Goal: Transaction & Acquisition: Book appointment/travel/reservation

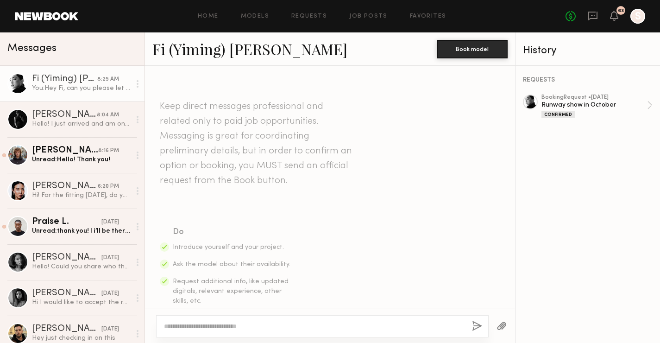
scroll to position [961, 0]
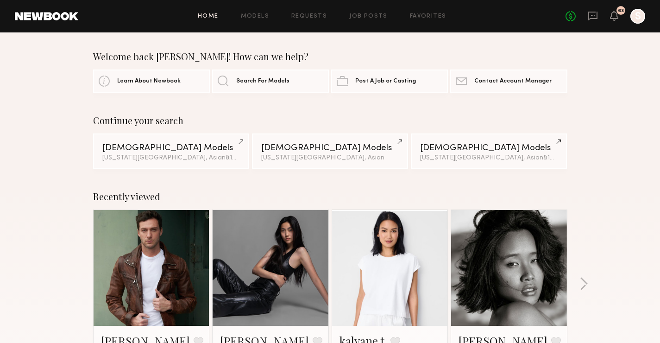
click at [613, 22] on div "No fees up to $5,000 63 S" at bounding box center [606, 16] width 80 height 15
click at [614, 14] on icon at bounding box center [614, 15] width 7 height 6
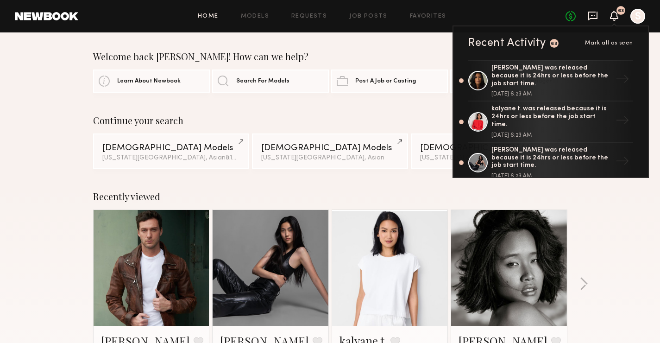
click at [593, 13] on icon at bounding box center [593, 16] width 10 height 10
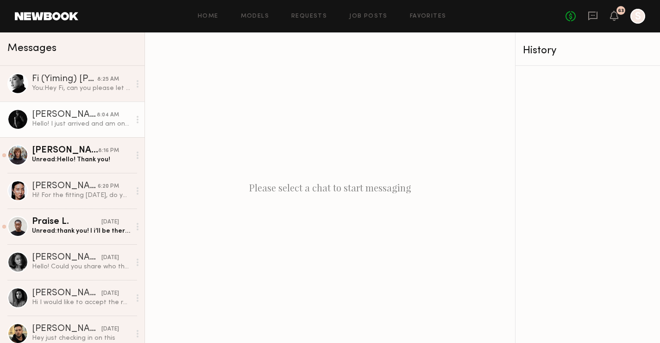
click at [79, 122] on div "Hello! I just arrived and am on the 5th floor" at bounding box center [81, 124] width 99 height 9
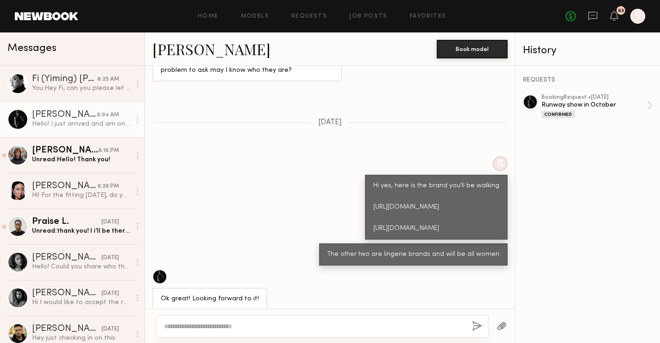
scroll to position [1006, 0]
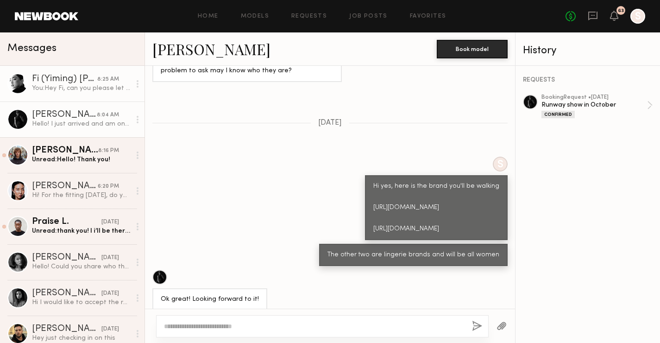
click at [80, 94] on link "Fi (Yiming) Y. 8:25 AM You: Hey Fi, can you please let me know your eta?" at bounding box center [72, 84] width 145 height 36
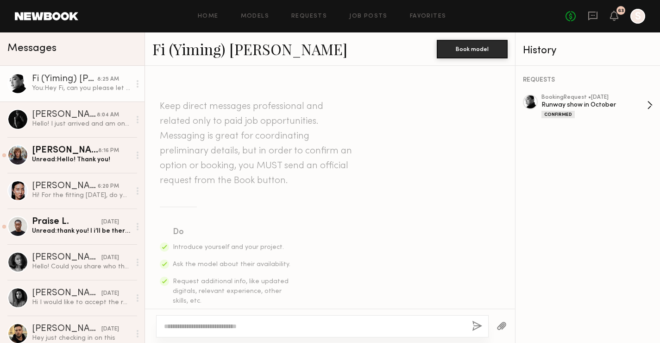
click at [558, 113] on div "Confirmed" at bounding box center [558, 114] width 33 height 7
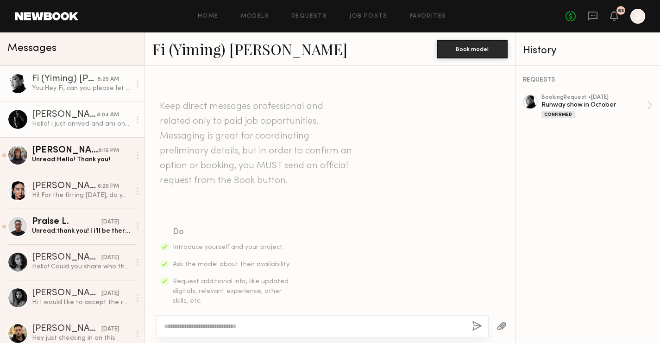
click at [63, 130] on link "Gianpaolo R. 8:04 AM Hello! I just arrived and am on the 5th floor" at bounding box center [72, 120] width 145 height 36
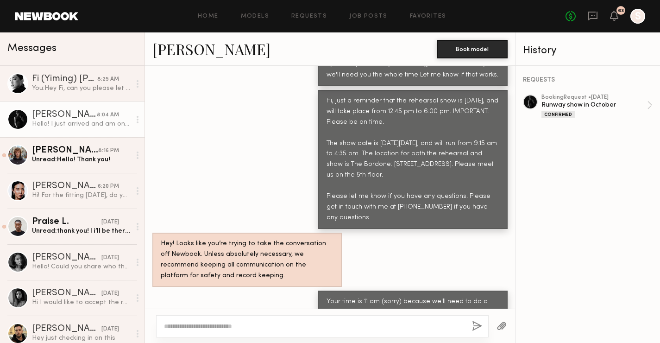
scroll to position [1650, 0]
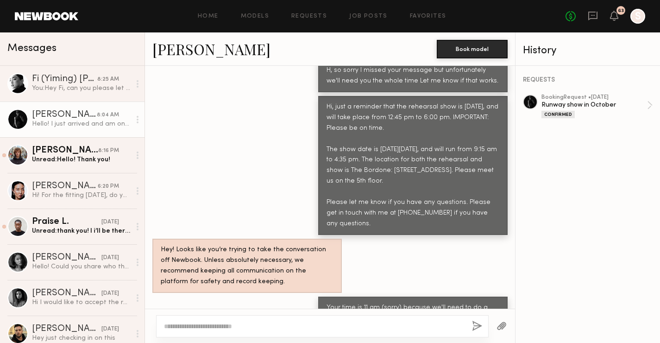
drag, startPoint x: 504, startPoint y: 207, endPoint x: 319, endPoint y: 91, distance: 217.6
click at [319, 96] on div "Hi, just a reminder that the rehearsal show is tomorrow, 10/9, and will take pl…" at bounding box center [413, 165] width 190 height 139
copy div "Hi, just a reminder that the rehearsal show is tomorrow, 10/9, and will take pl…"
click at [0, 0] on nb-messenger-layout "Home Models Requests Job Posts Favorites Sign Out No fees up to $5,000 63 S Mes…" at bounding box center [330, 171] width 660 height 343
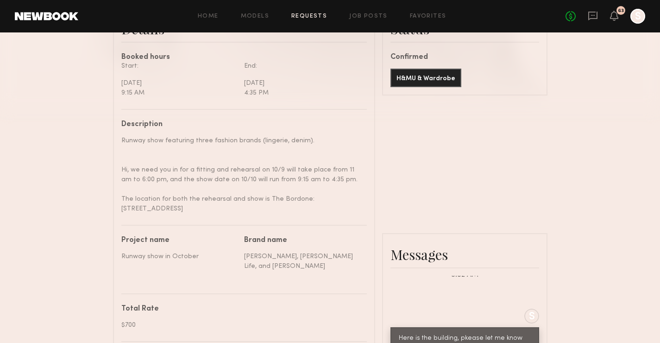
scroll to position [262, 0]
click at [619, 16] on div "No fees up to $5,000 63 S" at bounding box center [606, 16] width 80 height 15
click at [616, 14] on icon at bounding box center [614, 15] width 7 height 6
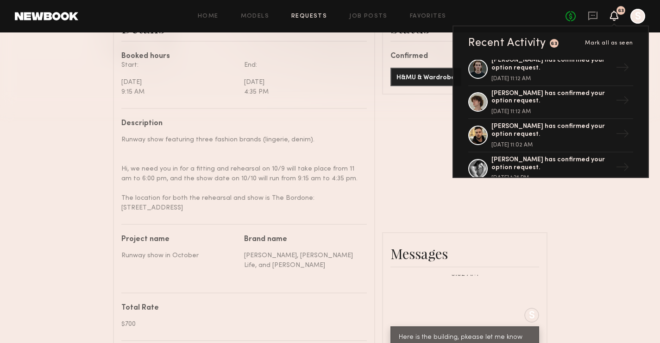
scroll to position [2005, 0]
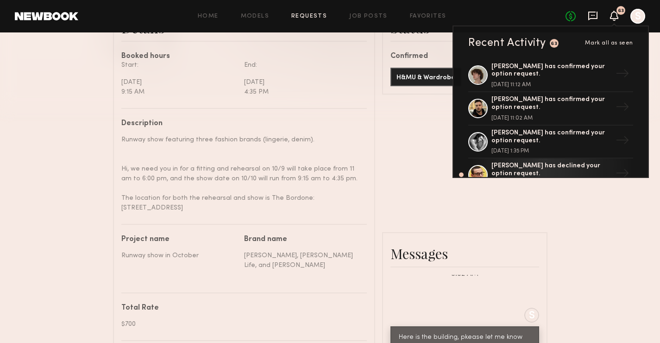
click at [594, 17] on icon at bounding box center [593, 16] width 10 height 10
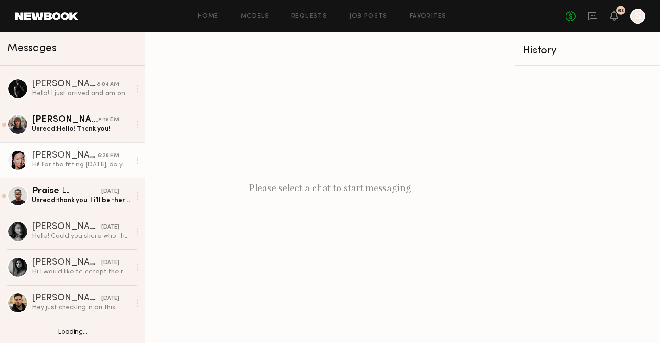
scroll to position [31, 0]
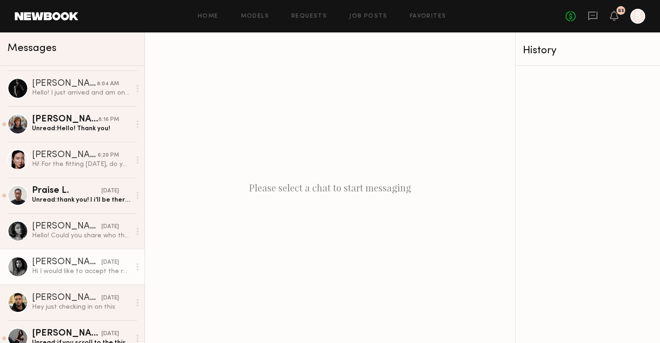
click at [60, 281] on link "Nikki K. 10/07/2025 Hi I would like to accept the request could you give me mor…" at bounding box center [72, 267] width 145 height 36
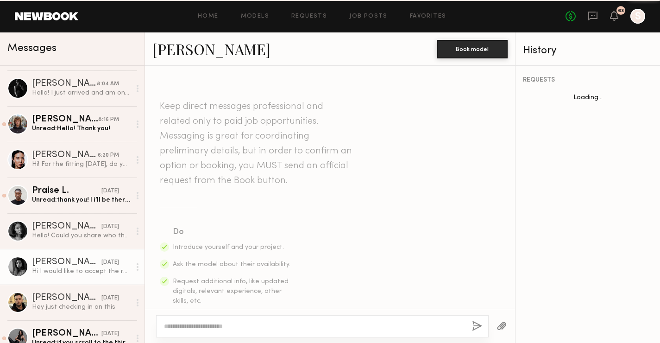
scroll to position [361, 0]
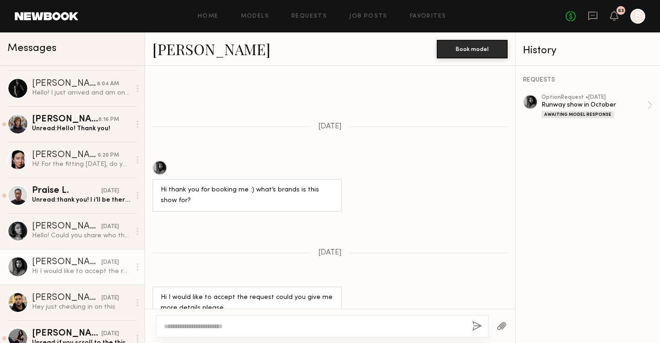
click at [162, 160] on div at bounding box center [159, 167] width 15 height 15
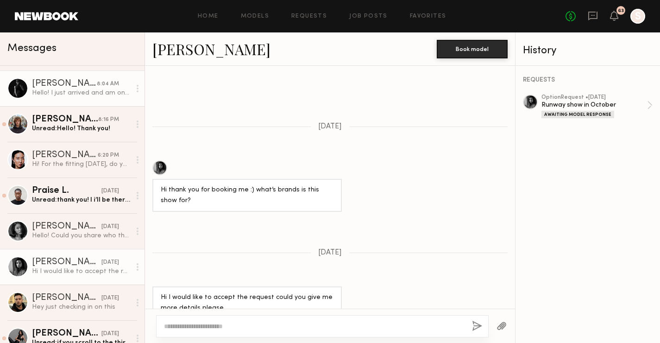
click at [84, 81] on div "[PERSON_NAME]" at bounding box center [64, 83] width 65 height 9
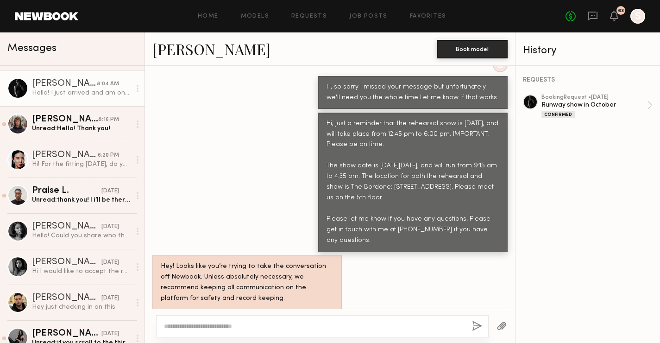
scroll to position [346, 0]
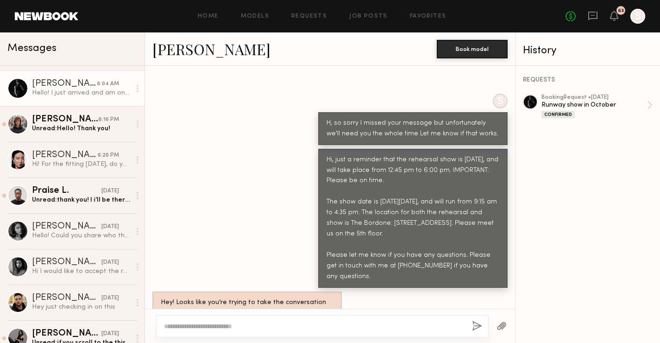
drag, startPoint x: 501, startPoint y: 256, endPoint x: 325, endPoint y: 147, distance: 206.9
click at [325, 149] on div "Hi, just a reminder that the rehearsal show is [DATE], and will take place from…" at bounding box center [413, 218] width 190 height 139
copy div "Hi, just a reminder that the rehearsal show is tomorrow, 10/9, and will take pl…"
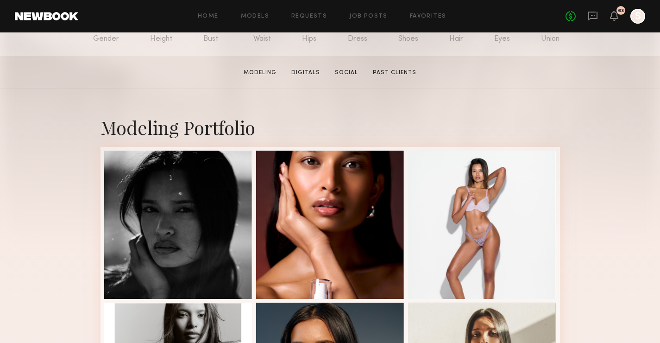
scroll to position [122, 0]
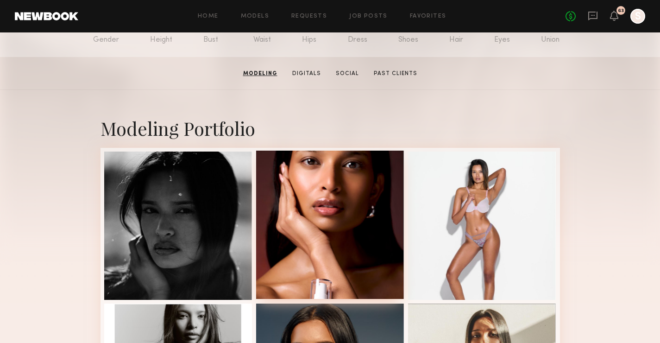
click at [359, 205] on div at bounding box center [330, 225] width 148 height 148
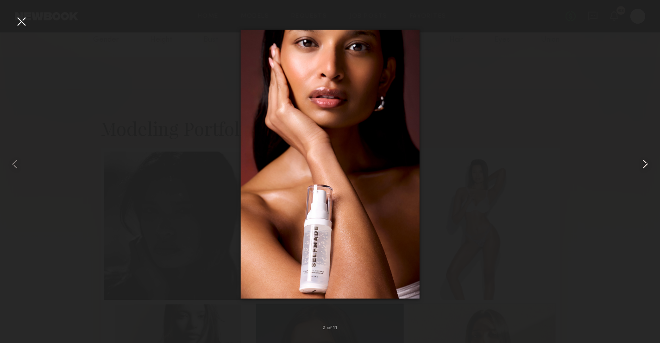
click at [645, 160] on common-icon at bounding box center [645, 164] width 15 height 15
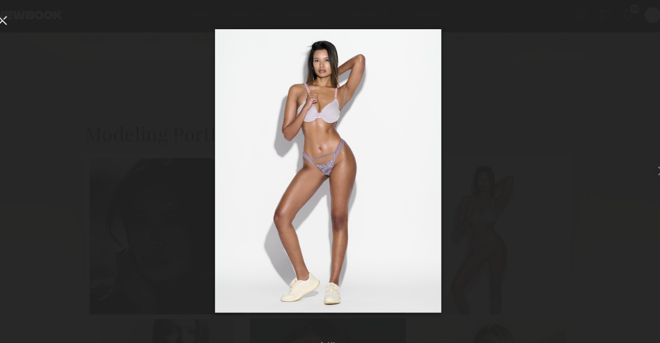
click at [20, 22] on div at bounding box center [21, 21] width 15 height 15
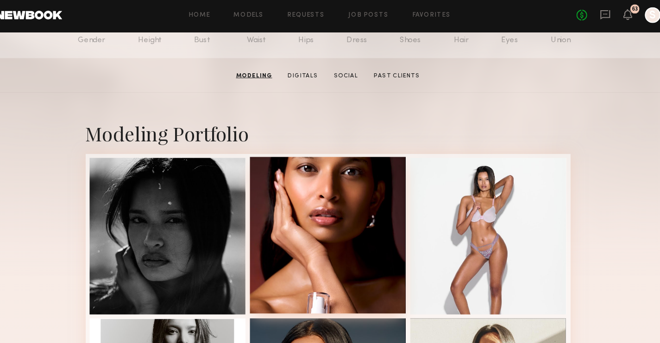
click at [307, 178] on div at bounding box center [330, 225] width 148 height 148
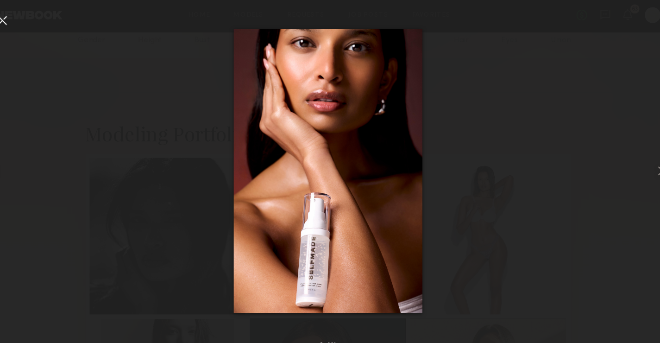
click at [20, 20] on div at bounding box center [21, 21] width 15 height 15
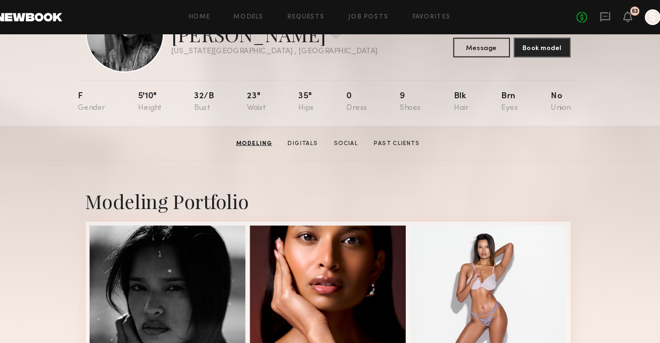
scroll to position [0, 0]
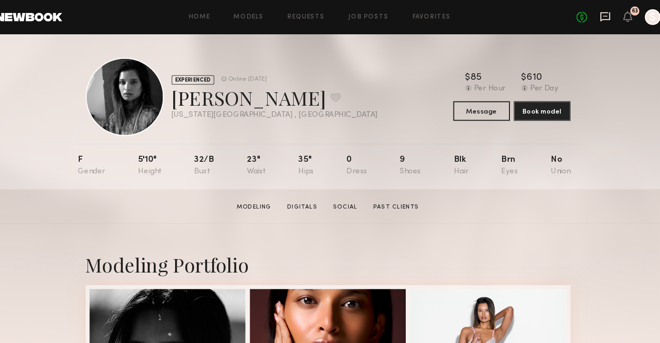
click at [590, 18] on icon at bounding box center [593, 16] width 10 height 10
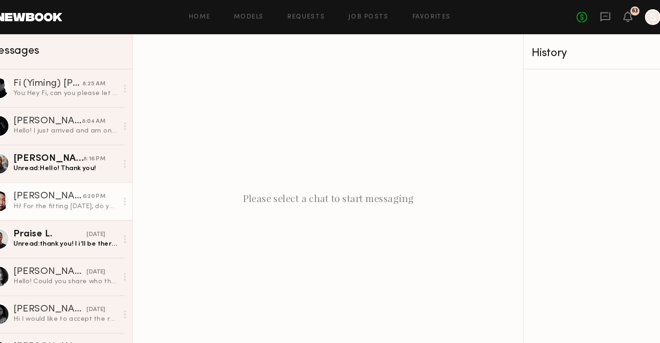
scroll to position [0, 0]
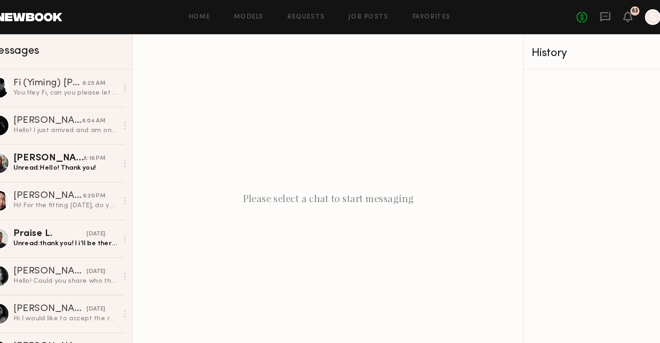
click at [48, 16] on link at bounding box center [46, 16] width 63 height 8
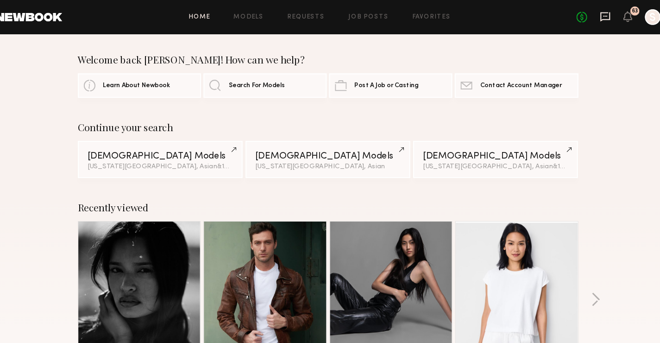
click at [590, 14] on icon at bounding box center [593, 16] width 10 height 10
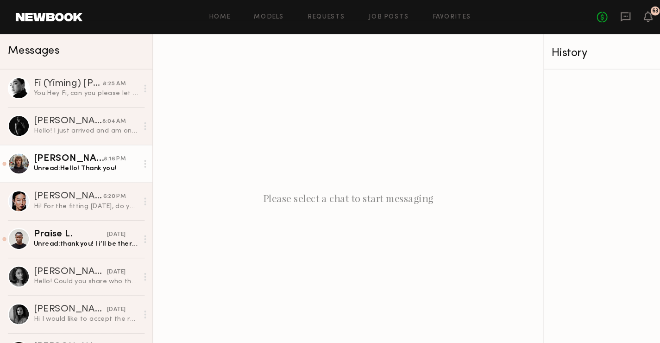
click at [79, 157] on div "Unread: Hello! Thank you!" at bounding box center [81, 159] width 99 height 9
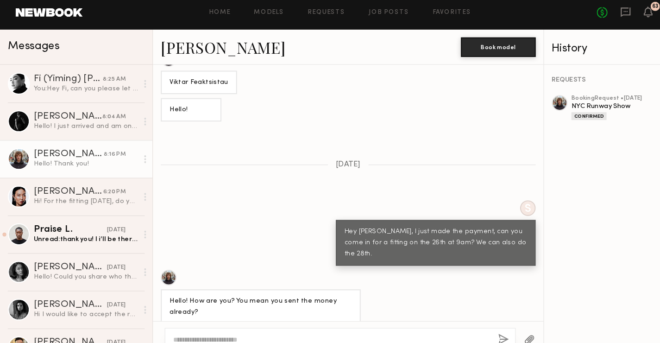
scroll to position [578, 0]
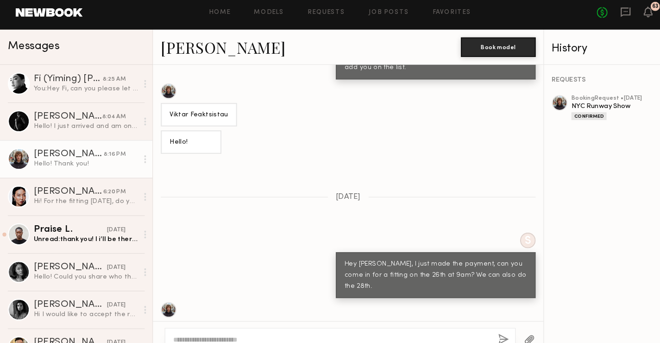
click at [75, 140] on link "Viktor F. 8:16 PM Hello! Thank you!" at bounding box center [72, 155] width 145 height 36
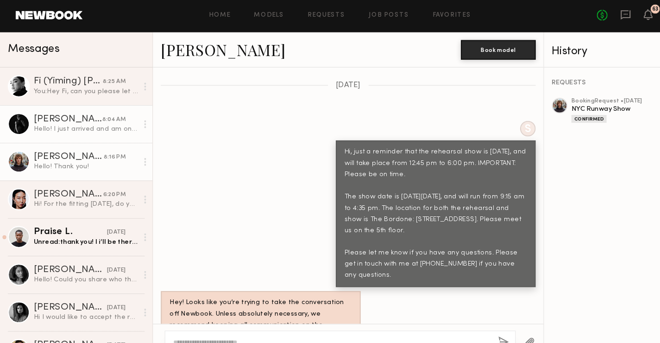
scroll to position [0, 0]
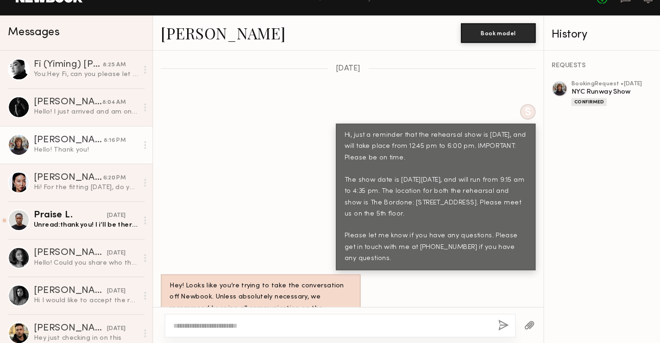
click at [76, 153] on div "Viktor F." at bounding box center [65, 150] width 66 height 9
click at [105, 168] on link "Viktor F. 8:16 PM Hello! Thank you!" at bounding box center [72, 155] width 145 height 36
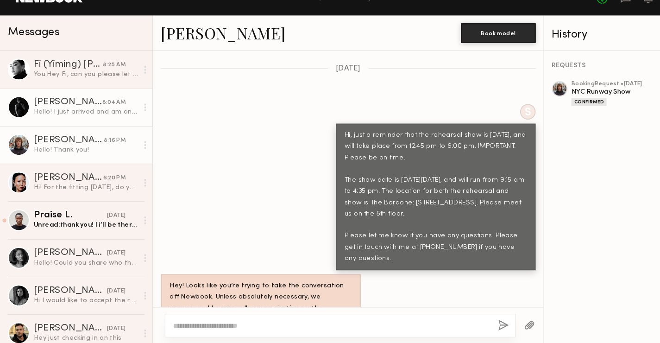
click at [88, 121] on div "Hello! I just arrived and am on the 5th floor" at bounding box center [81, 124] width 99 height 9
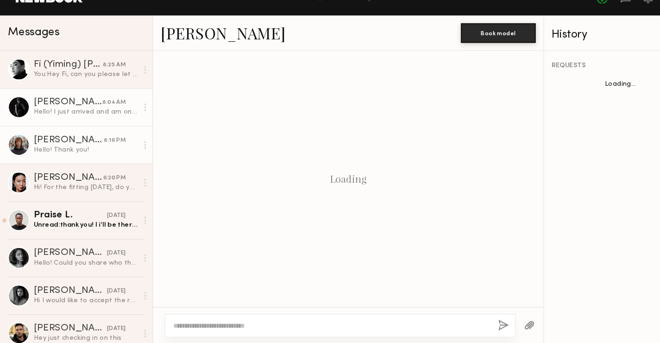
scroll to position [789, 0]
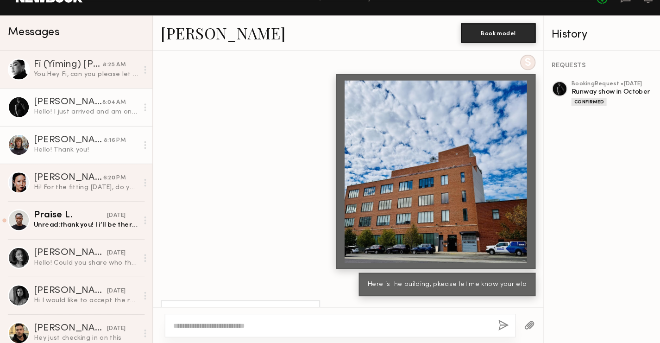
click at [64, 150] on div "[PERSON_NAME]" at bounding box center [65, 150] width 66 height 9
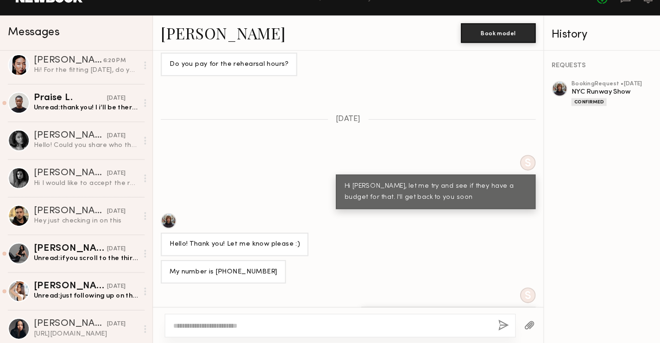
scroll to position [101, 0]
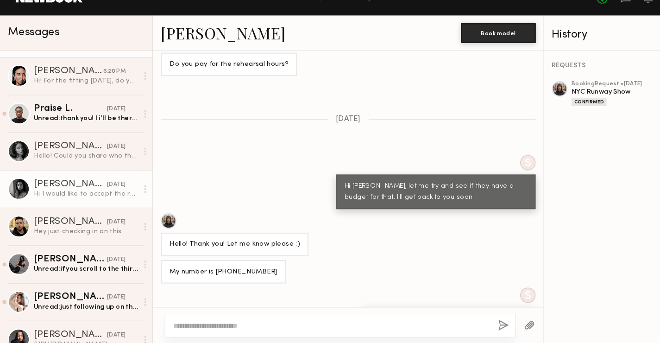
click at [58, 202] on div "Hi I would like to accept the request could you give me more details please" at bounding box center [81, 201] width 99 height 9
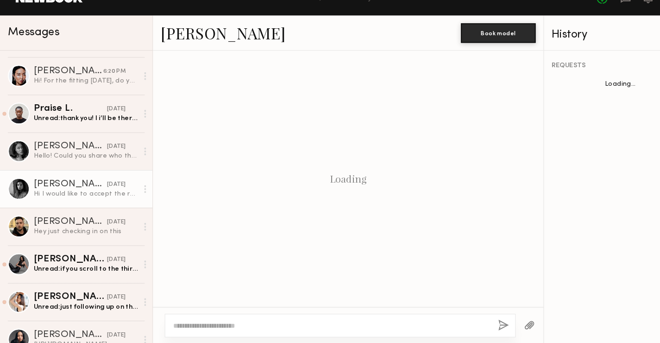
scroll to position [361, 0]
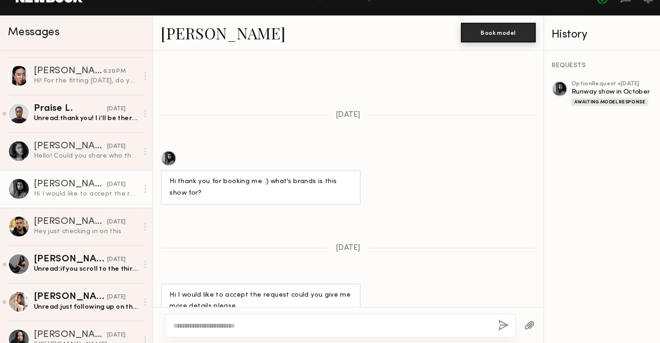
click at [460, 39] on button "Book model" at bounding box center [472, 48] width 71 height 19
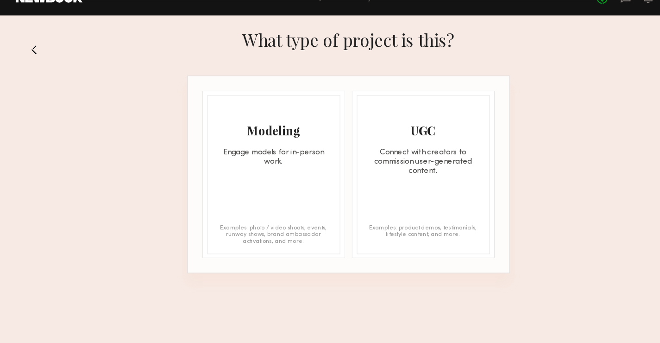
click at [268, 145] on div "Modeling" at bounding box center [259, 141] width 125 height 15
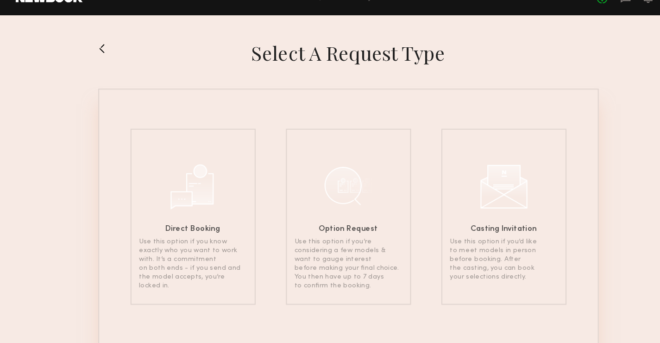
click at [97, 63] on button at bounding box center [100, 64] width 15 height 15
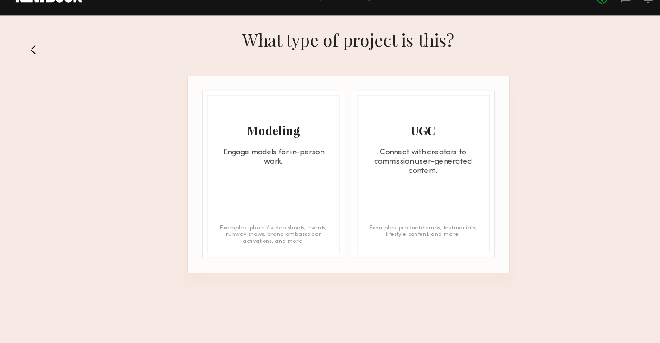
click at [41, 63] on button at bounding box center [35, 64] width 15 height 15
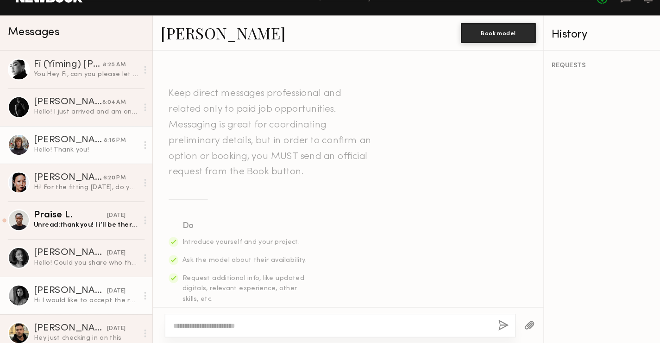
scroll to position [361, 0]
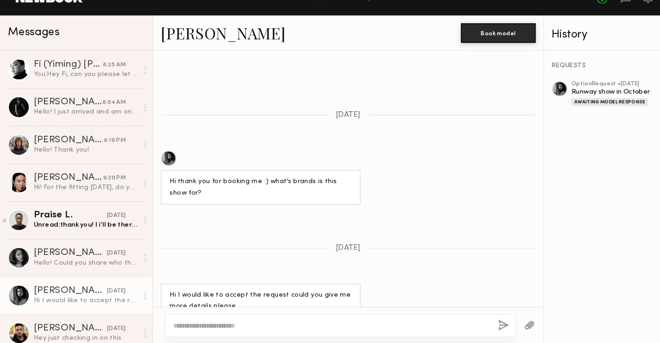
click at [163, 160] on div at bounding box center [159, 167] width 15 height 15
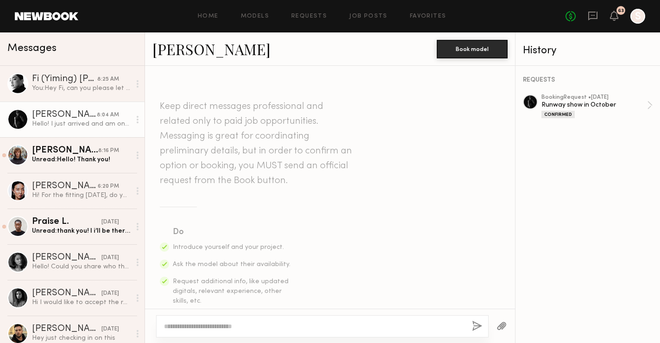
scroll to position [1650, 0]
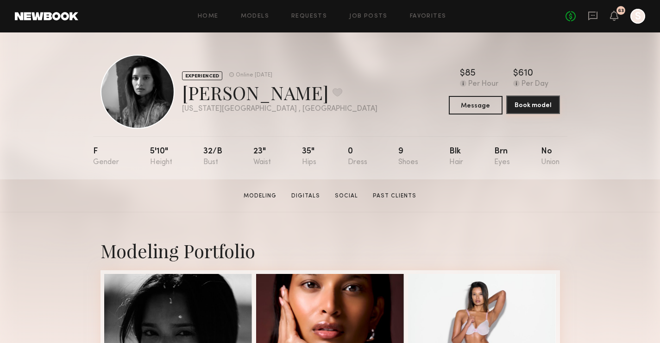
click at [546, 110] on button "Book model" at bounding box center [534, 104] width 54 height 19
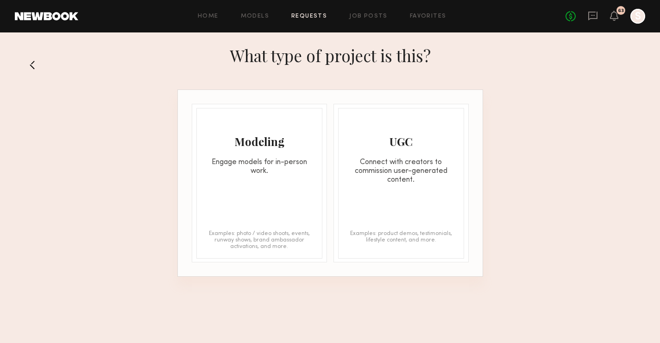
click at [275, 168] on div "Engage models for in-person work." at bounding box center [259, 167] width 125 height 18
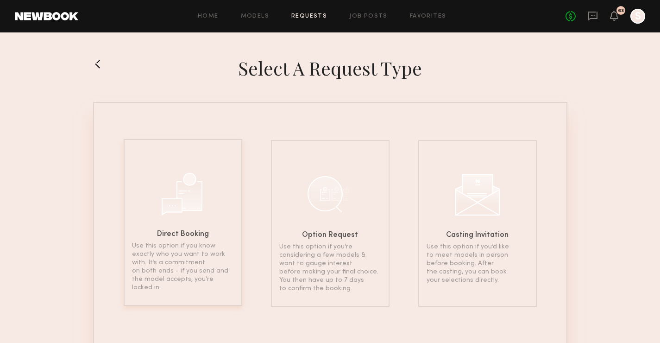
click at [188, 234] on h6 "Direct Booking" at bounding box center [183, 234] width 52 height 7
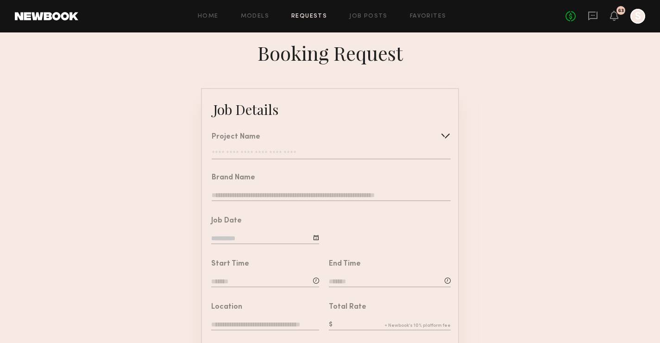
click at [447, 136] on div at bounding box center [445, 135] width 15 height 15
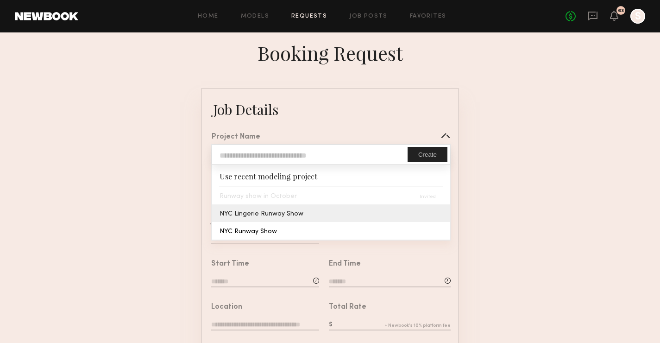
type input "**********"
type textarea "**********"
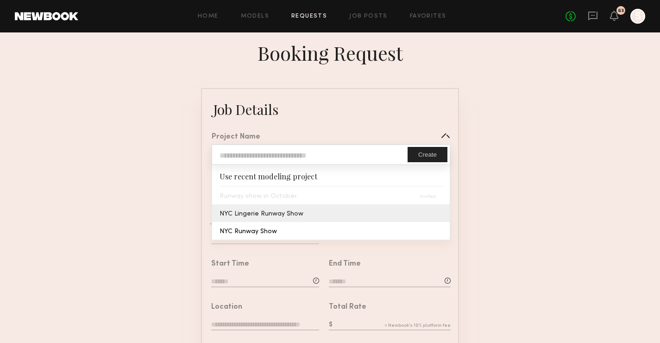
type textarea "**********"
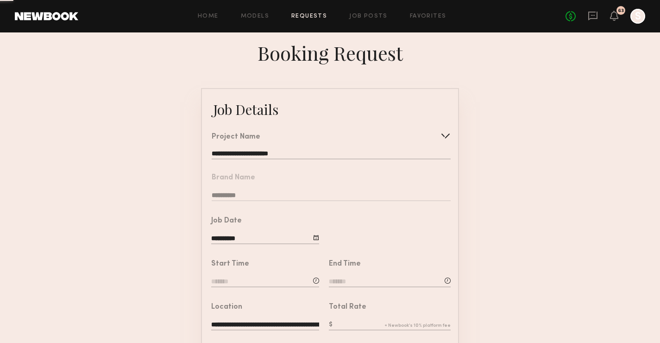
click at [330, 211] on common-border "**********" at bounding box center [330, 346] width 258 height 517
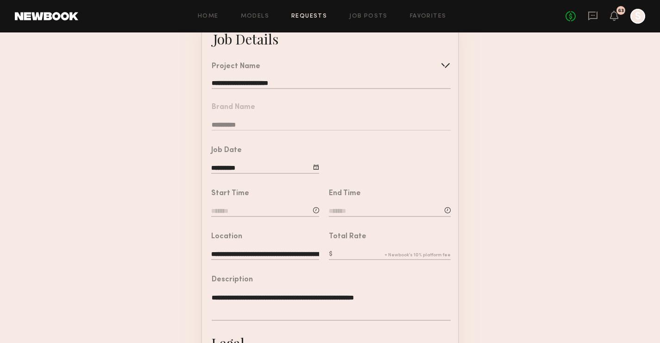
scroll to position [56, 0]
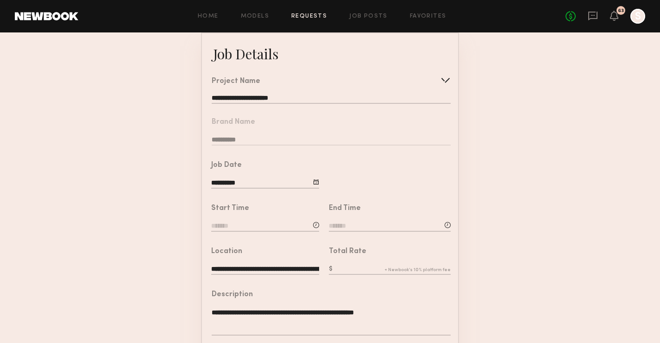
click at [445, 79] on div at bounding box center [445, 80] width 15 height 15
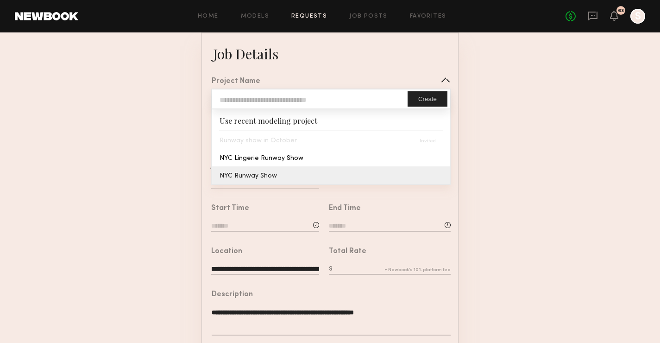
type input "**********"
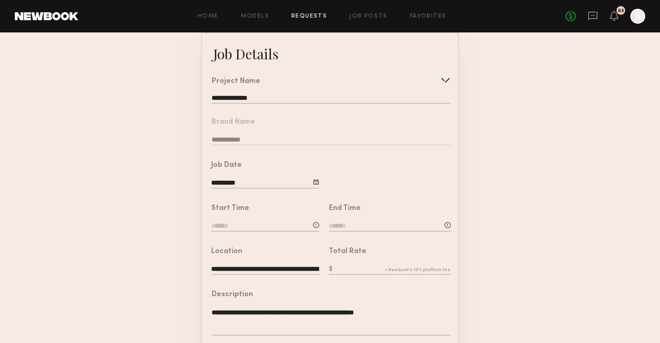
click at [327, 175] on common-border "**********" at bounding box center [330, 290] width 258 height 517
click at [450, 80] on div at bounding box center [445, 80] width 15 height 15
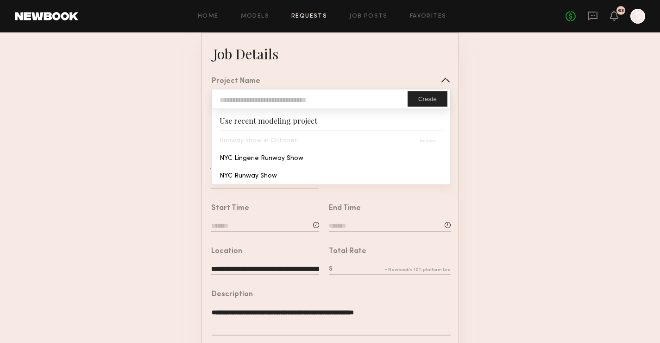
click at [319, 136] on div "Runway show in October" at bounding box center [331, 140] width 238 height 18
click at [495, 143] on form "**********" at bounding box center [330, 290] width 660 height 517
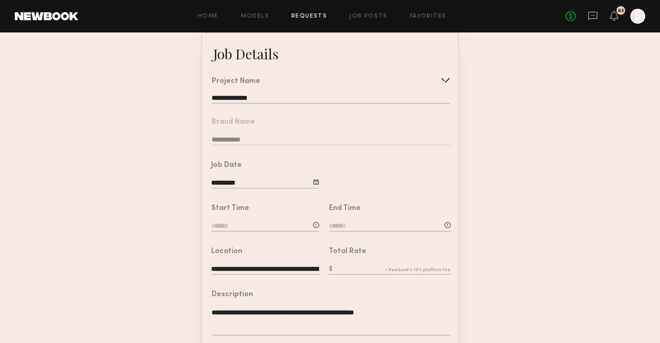
click at [613, 22] on div "No fees up to $5,000 63 S" at bounding box center [606, 16] width 80 height 15
click at [616, 15] on icon at bounding box center [614, 15] width 7 height 6
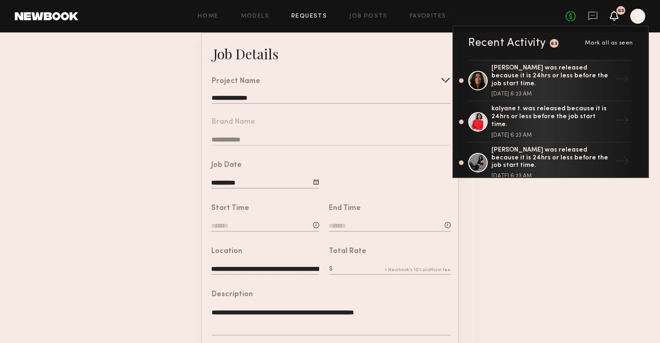
click at [34, 15] on link at bounding box center [46, 16] width 63 height 8
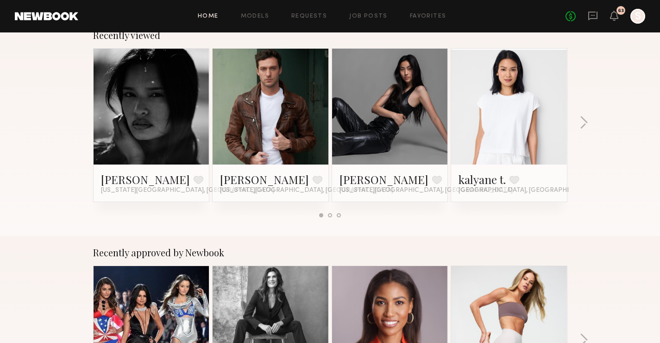
scroll to position [184, 0]
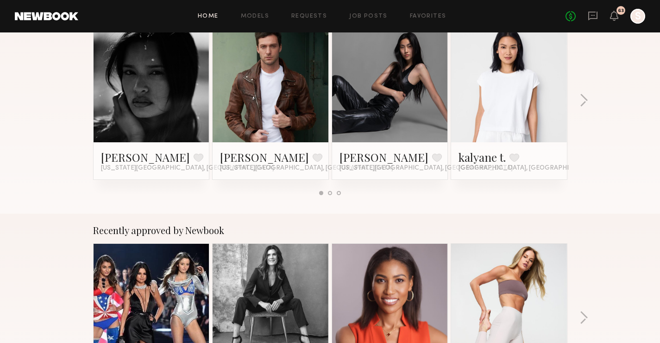
click at [165, 95] on link at bounding box center [151, 84] width 57 height 116
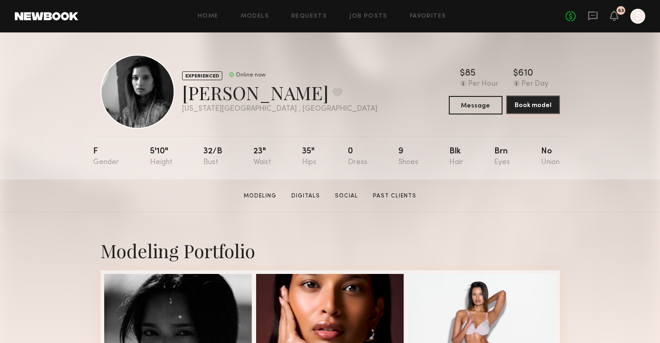
click at [531, 110] on button "Book model" at bounding box center [534, 104] width 54 height 19
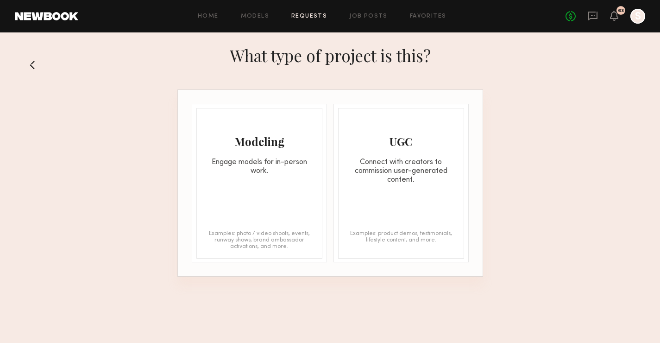
click at [230, 183] on div "Modeling Engage models for in-person work. Examples: photo / video shoots, even…" at bounding box center [260, 183] width 126 height 151
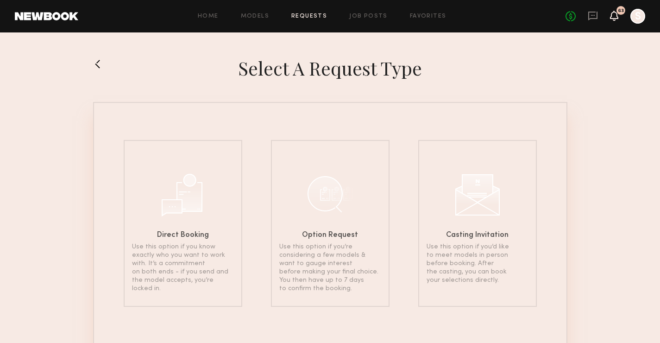
click at [615, 13] on icon at bounding box center [614, 15] width 7 height 6
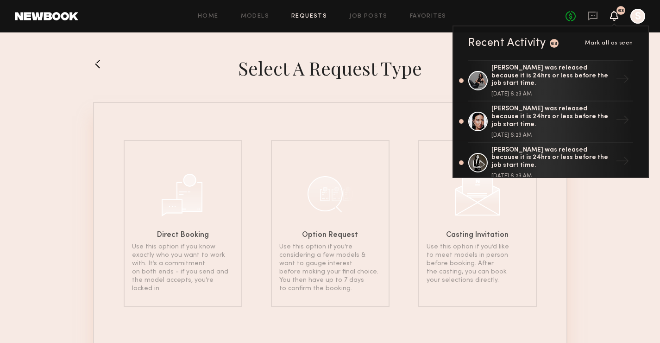
scroll to position [84, 0]
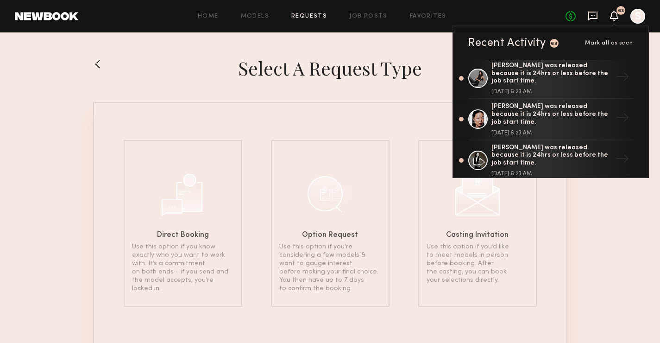
click at [594, 19] on icon at bounding box center [593, 16] width 10 height 10
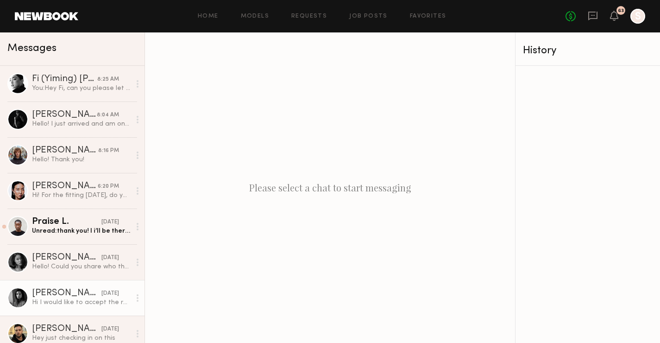
click at [58, 297] on div "Nikki K." at bounding box center [67, 293] width 70 height 9
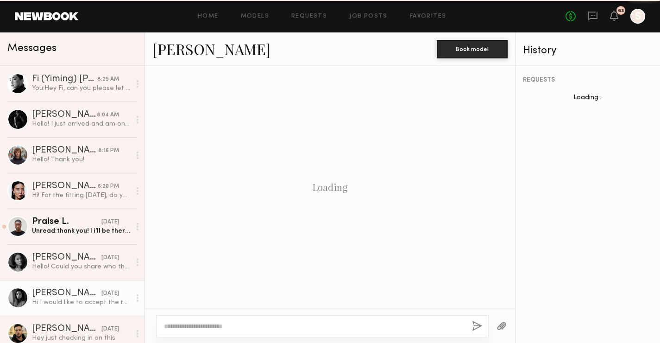
scroll to position [361, 0]
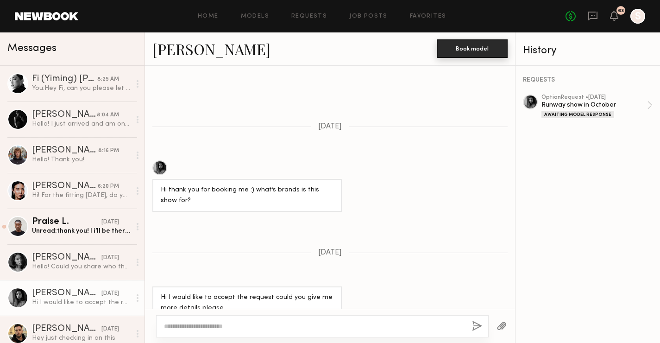
click at [486, 50] on button "Book model" at bounding box center [472, 48] width 71 height 19
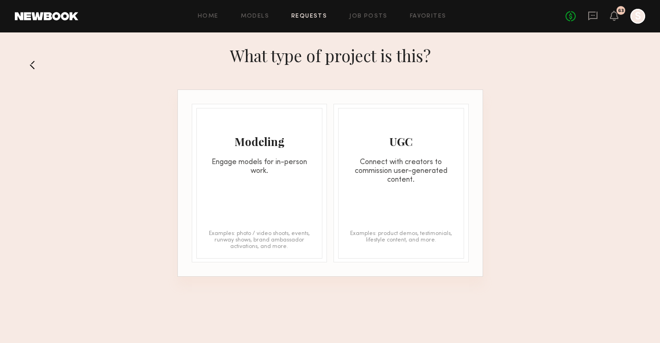
click at [267, 198] on div "Modeling Engage models for in-person work. Examples: photo / video shoots, even…" at bounding box center [260, 183] width 126 height 151
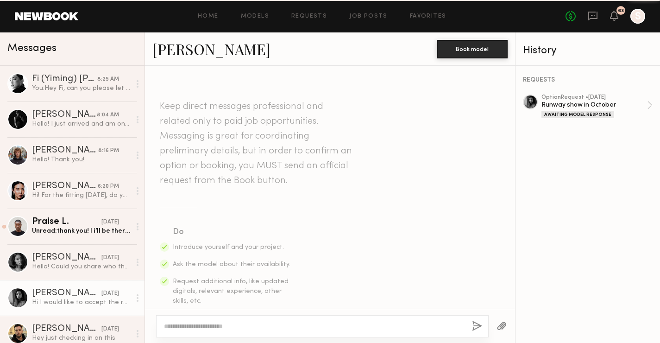
scroll to position [361, 0]
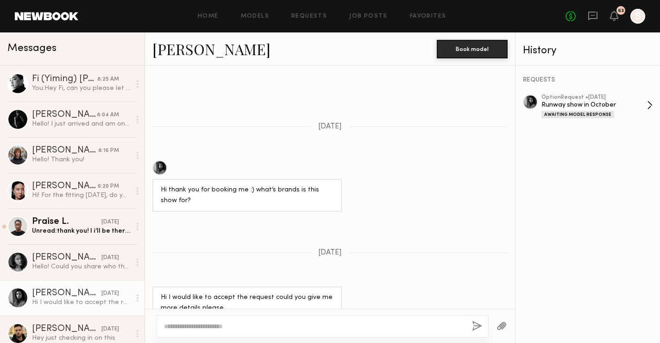
click at [609, 112] on div "Awaiting Model Response" at bounding box center [578, 114] width 73 height 7
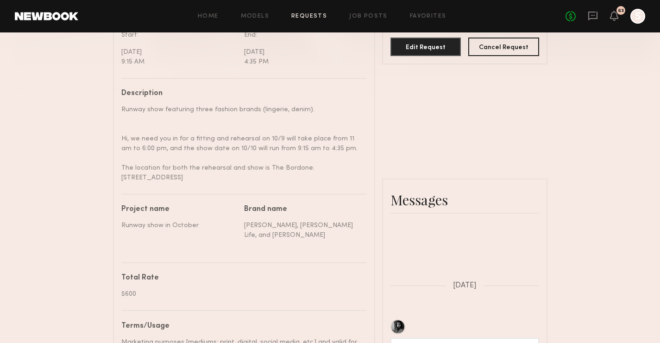
scroll to position [91, 0]
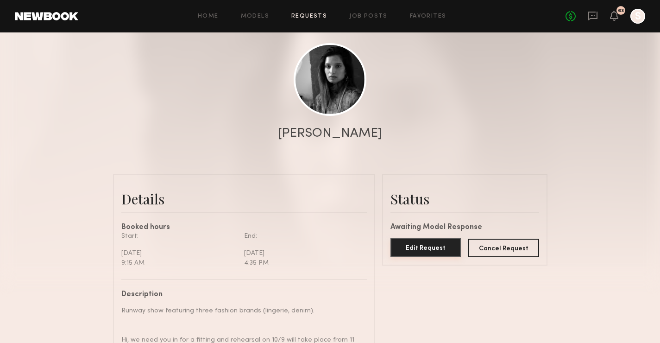
click at [408, 251] on button "Edit Request" at bounding box center [426, 247] width 71 height 19
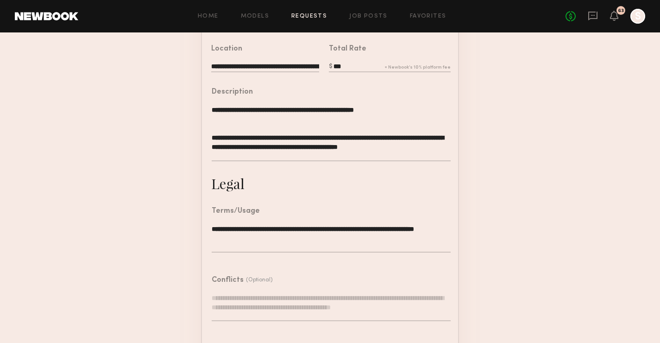
scroll to position [297, 0]
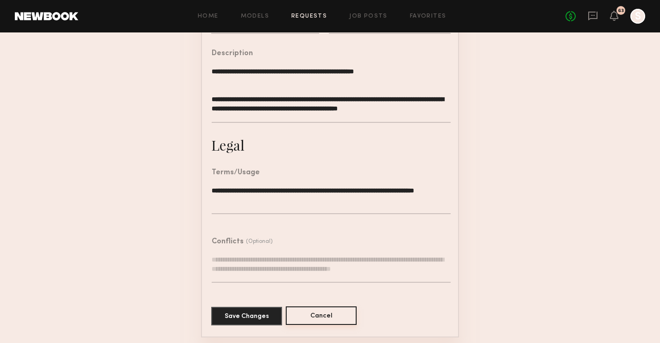
click at [309, 318] on button "Cancel" at bounding box center [321, 315] width 71 height 19
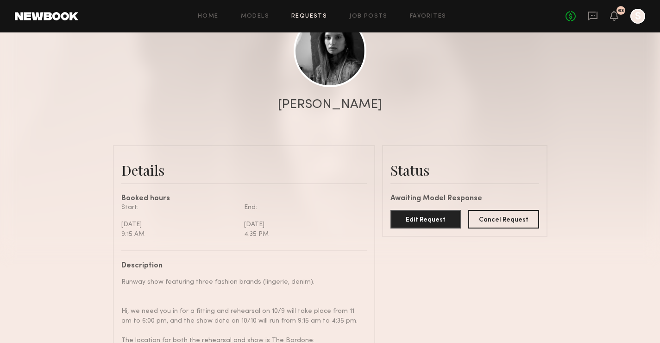
scroll to position [121, 0]
click at [433, 221] on button "Edit Request" at bounding box center [426, 218] width 71 height 19
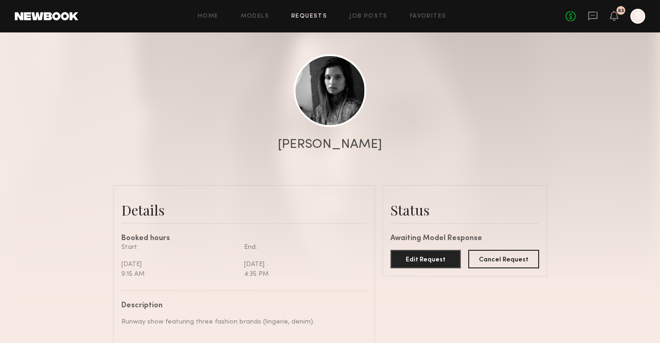
scroll to position [53, 0]
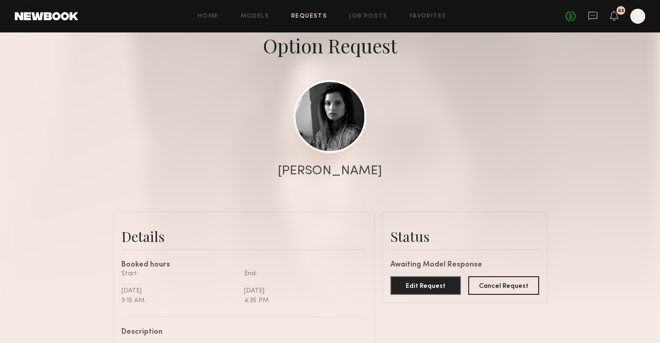
click at [352, 129] on link at bounding box center [330, 116] width 73 height 73
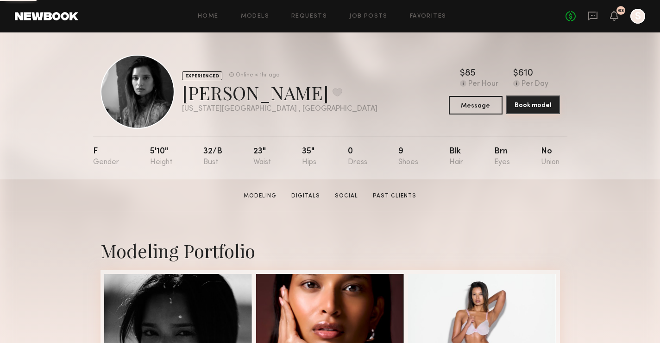
click at [545, 109] on button "Book model" at bounding box center [534, 104] width 54 height 19
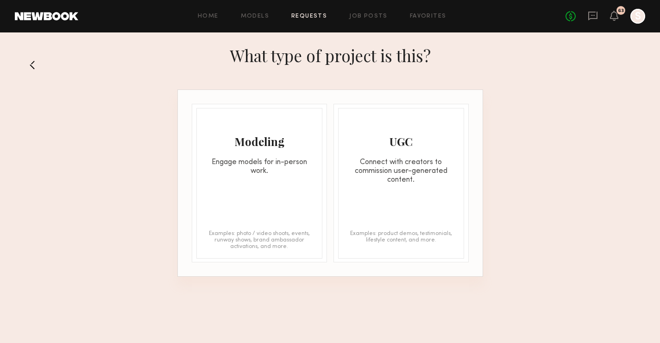
click at [272, 166] on div "Engage models for in-person work." at bounding box center [259, 167] width 125 height 18
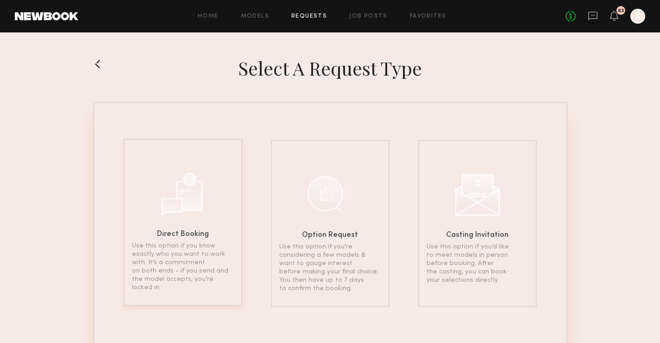
click at [169, 170] on div at bounding box center [183, 193] width 46 height 46
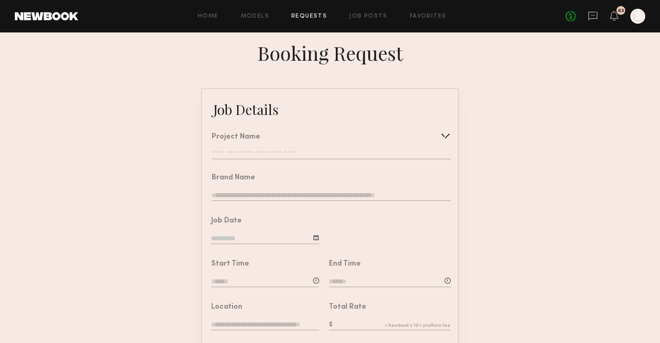
click at [275, 158] on input "text" at bounding box center [331, 154] width 239 height 9
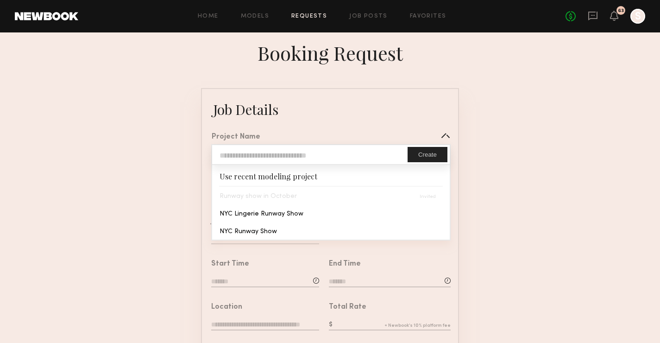
click at [271, 196] on div "Runway show in October" at bounding box center [331, 196] width 238 height 18
click at [522, 181] on form "Job Details Project Name Create Use recent modeling project Runway show in Octo…" at bounding box center [330, 346] width 660 height 517
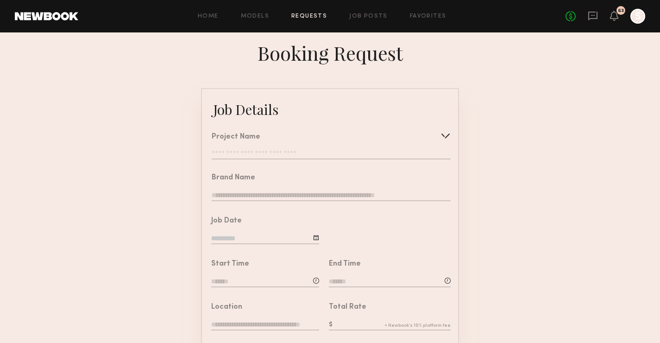
click at [450, 137] on div at bounding box center [445, 135] width 15 height 15
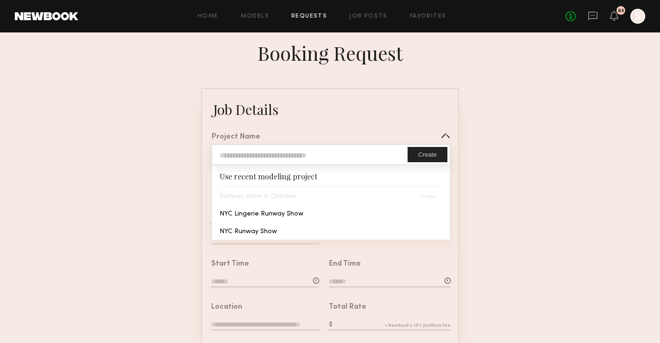
click at [362, 156] on input "text" at bounding box center [310, 154] width 196 height 19
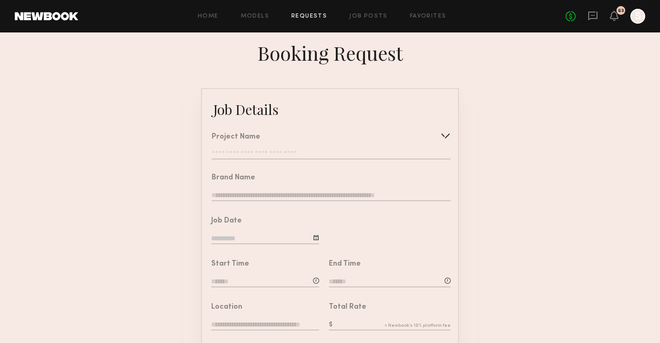
click at [556, 155] on form "Job Details Project Name Create Use recent modeling project Runway show in Octo…" at bounding box center [330, 346] width 660 height 517
click at [638, 20] on div at bounding box center [638, 16] width 15 height 15
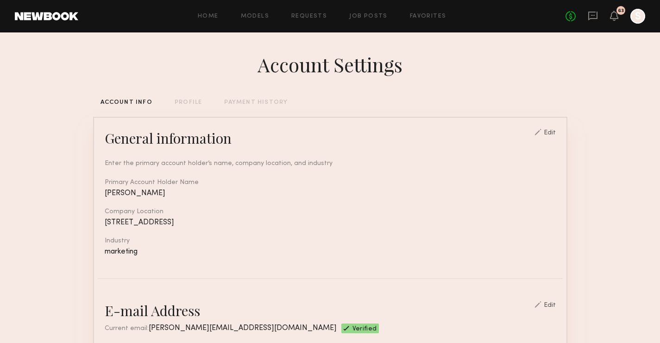
click at [609, 20] on div "No fees up to $5,000 63 S" at bounding box center [606, 16] width 80 height 15
click at [616, 23] on div "No fees up to $5,000 63 S" at bounding box center [606, 16] width 80 height 15
click at [615, 12] on icon at bounding box center [614, 15] width 7 height 6
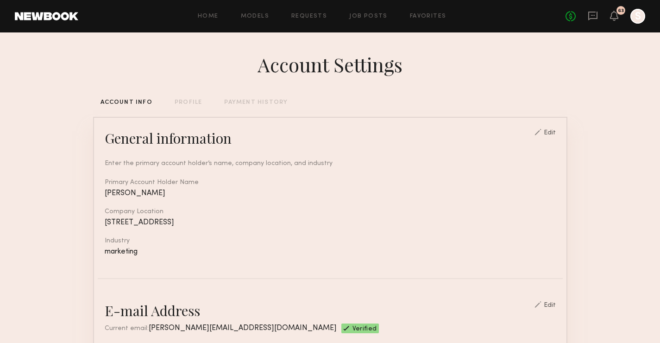
click at [61, 26] on header "Home Models Requests Job Posts Favorites Sign Out No fees up to $5,000 63 S" at bounding box center [330, 16] width 660 height 32
click at [61, 15] on link at bounding box center [46, 16] width 63 height 8
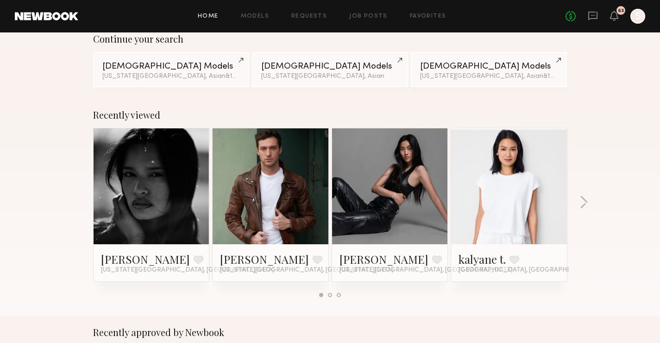
scroll to position [98, 0]
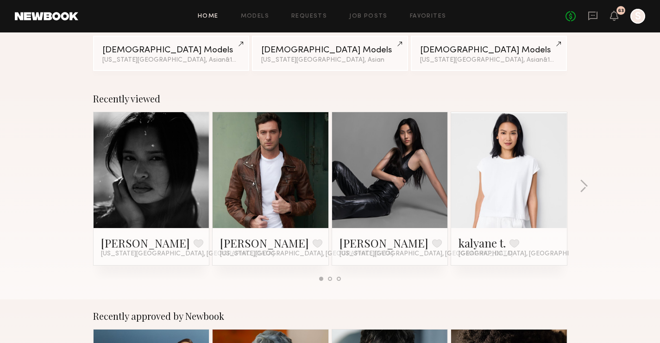
click at [121, 151] on div at bounding box center [152, 170] width 116 height 116
click at [133, 166] on link at bounding box center [151, 170] width 57 height 116
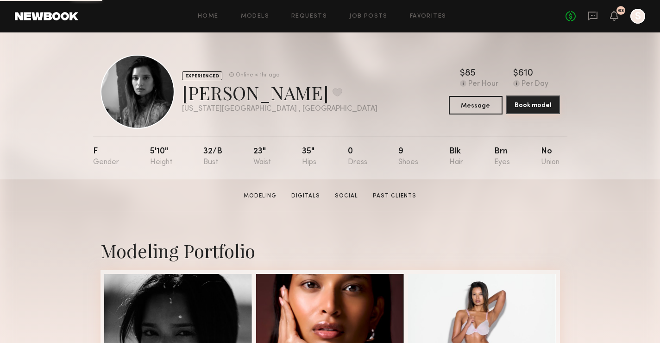
click at [557, 106] on button "Book model" at bounding box center [534, 104] width 54 height 19
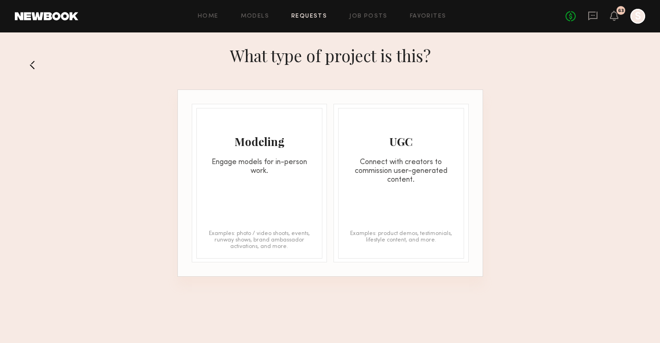
click at [317, 164] on div "Engage models for in-person work." at bounding box center [259, 167] width 125 height 18
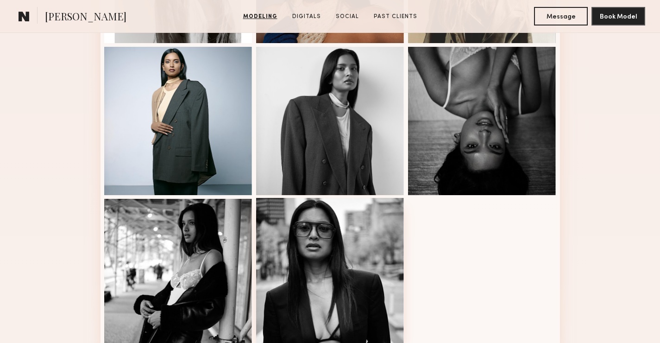
scroll to position [648, 0]
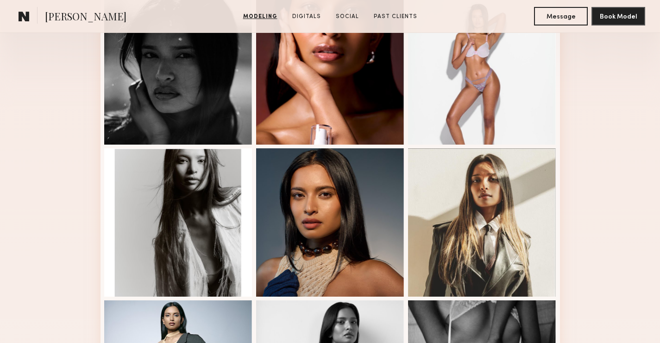
scroll to position [73, 0]
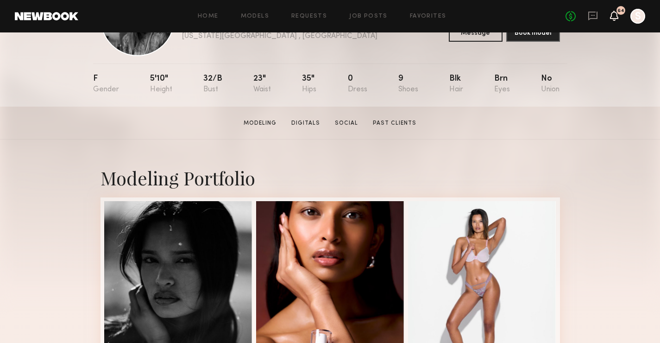
click at [618, 20] on icon at bounding box center [614, 16] width 8 height 10
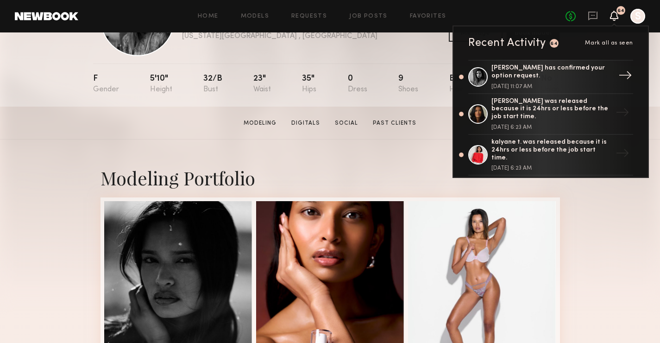
click at [568, 78] on div "[PERSON_NAME] has confirmed your option request." at bounding box center [552, 72] width 121 height 16
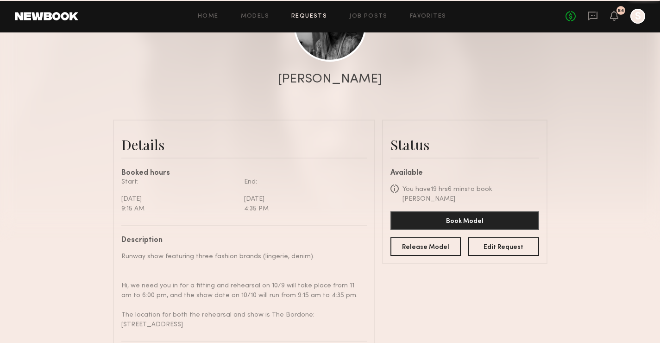
scroll to position [153, 0]
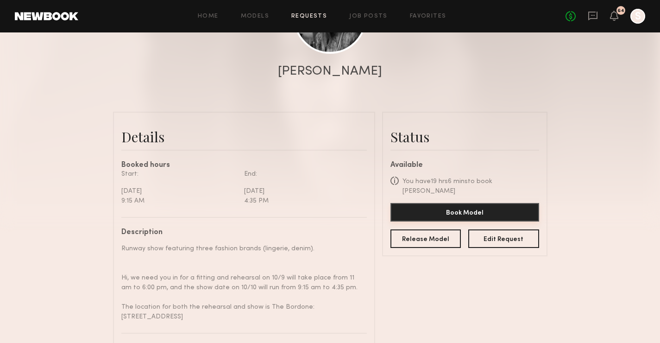
click at [495, 203] on button "Book Model" at bounding box center [465, 212] width 149 height 19
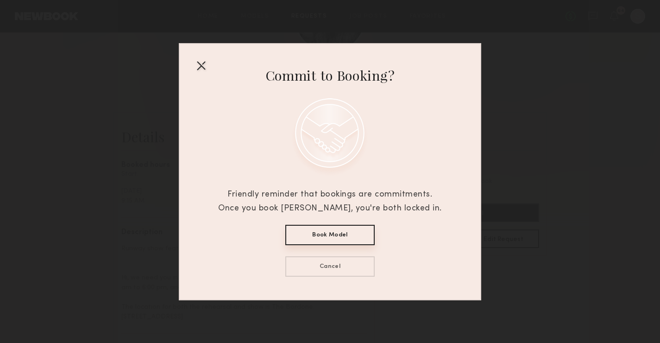
click at [348, 232] on button "Book Model" at bounding box center [330, 235] width 89 height 20
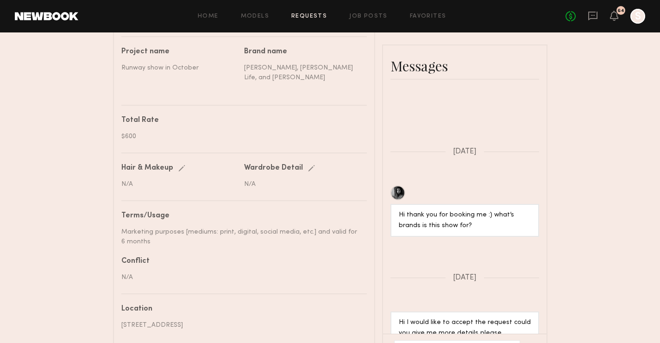
scroll to position [450, 0]
click at [213, 16] on link "Home" at bounding box center [208, 16] width 21 height 6
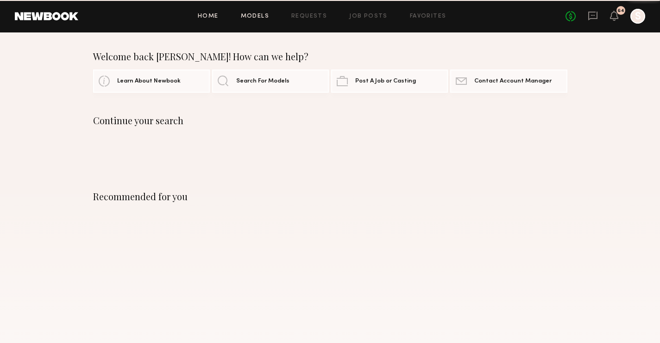
click at [260, 18] on link "Models" at bounding box center [255, 16] width 28 height 6
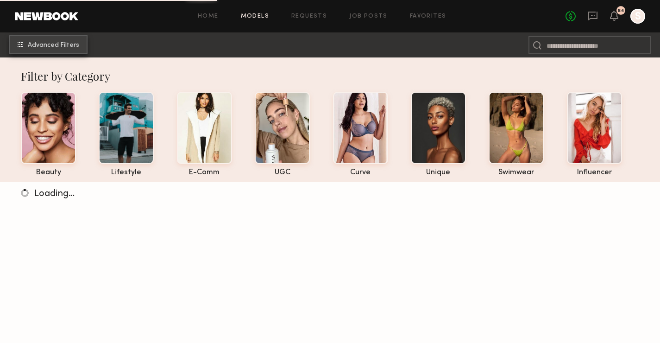
click at [45, 46] on span "Advanced Filters" at bounding box center [53, 45] width 51 height 6
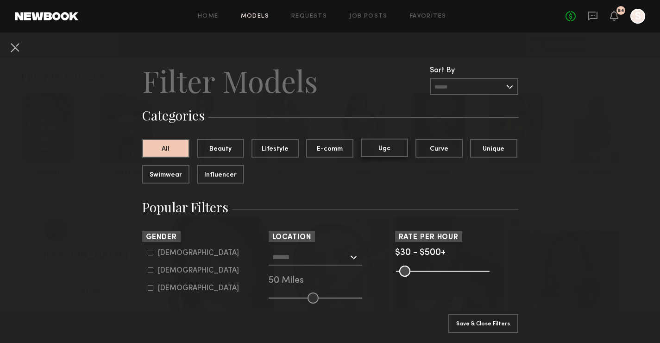
click at [391, 146] on button "Ugc" at bounding box center [384, 148] width 47 height 19
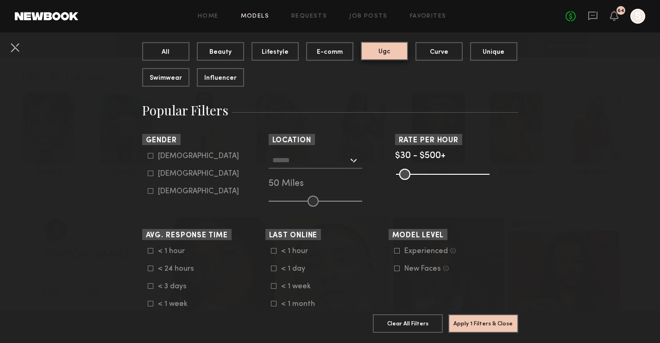
scroll to position [109, 0]
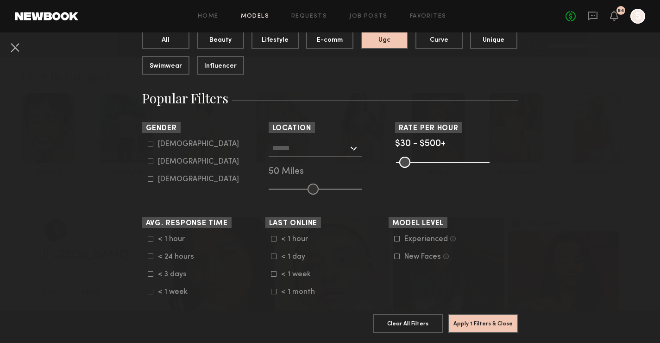
click at [354, 148] on div at bounding box center [316, 148] width 94 height 17
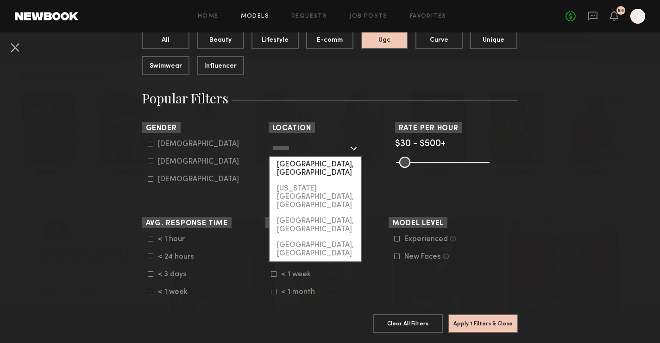
click at [337, 161] on div "[GEOGRAPHIC_DATA], [GEOGRAPHIC_DATA]" at bounding box center [316, 169] width 92 height 24
type input "**********"
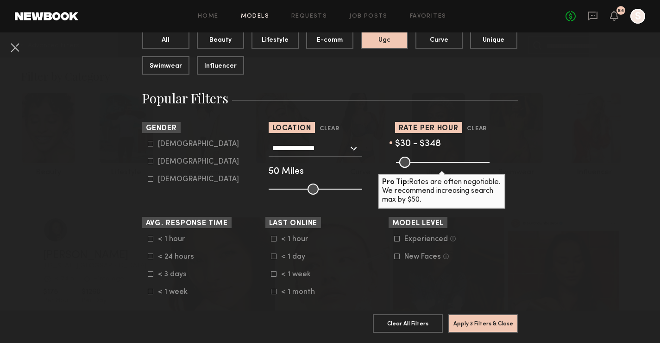
type input "***"
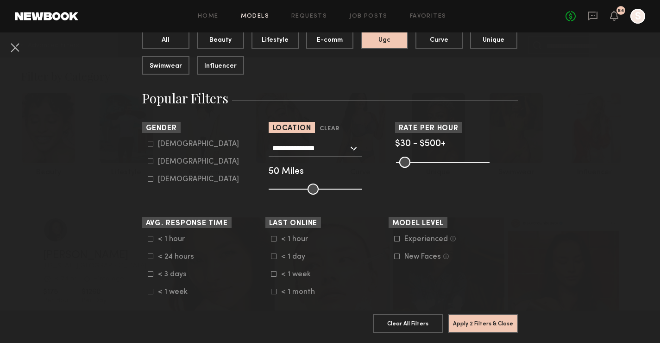
drag, startPoint x: 486, startPoint y: 161, endPoint x: 503, endPoint y: 163, distance: 16.8
click at [490, 164] on input "range" at bounding box center [443, 162] width 94 height 11
click at [148, 162] on icon at bounding box center [150, 161] width 5 height 5
type input "**"
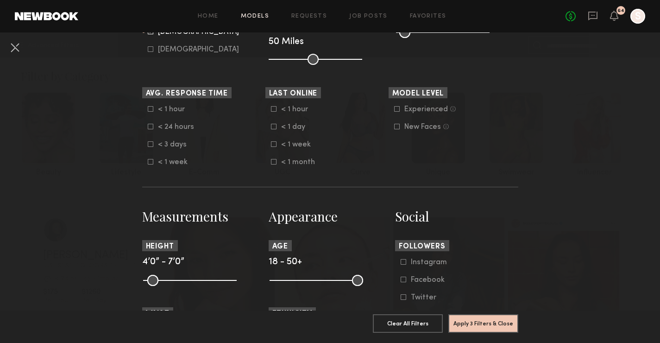
scroll to position [346, 0]
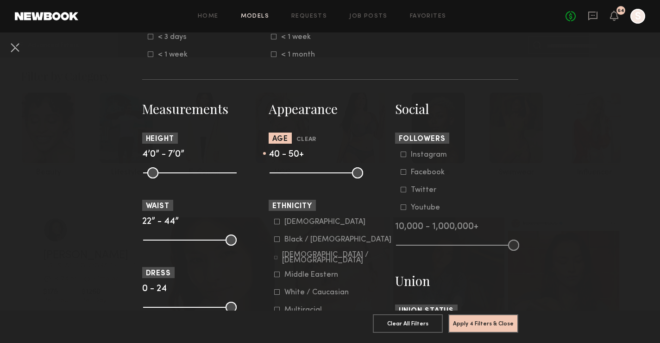
drag, startPoint x: 280, startPoint y: 171, endPoint x: 331, endPoint y: 173, distance: 51.5
type input "**"
click at [331, 173] on input "range" at bounding box center [317, 172] width 94 height 11
click at [490, 324] on button "Apply 4 Filters & Close" at bounding box center [484, 323] width 70 height 19
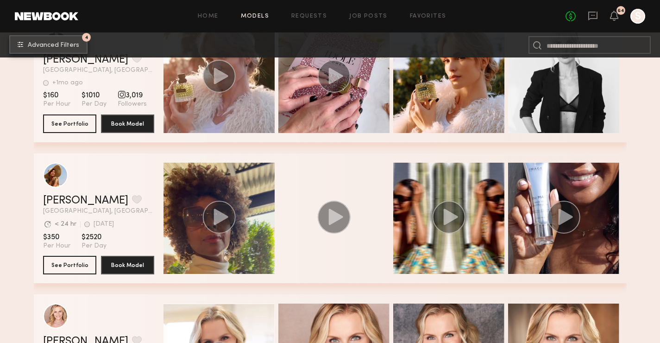
scroll to position [1681, 0]
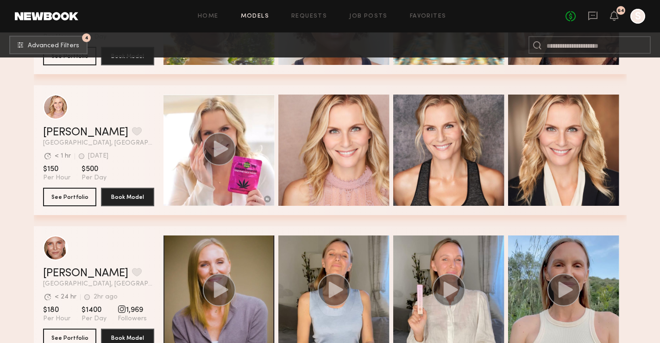
click at [143, 143] on span "[GEOGRAPHIC_DATA], [GEOGRAPHIC_DATA]" at bounding box center [98, 143] width 111 height 6
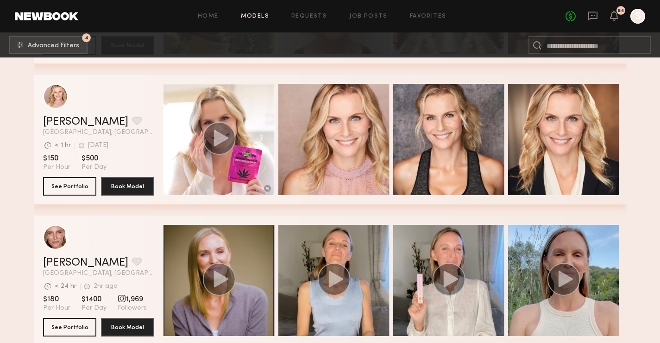
scroll to position [1688, 0]
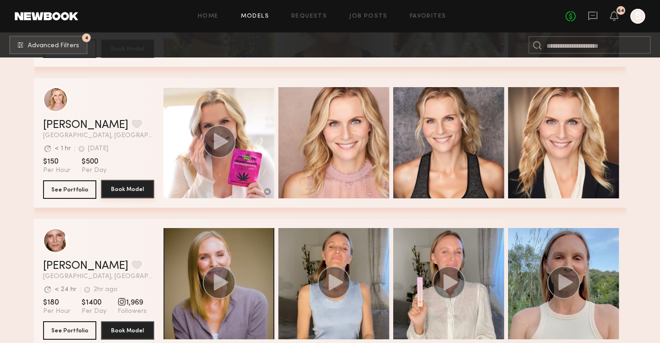
click at [139, 188] on button "Book Model" at bounding box center [127, 189] width 53 height 19
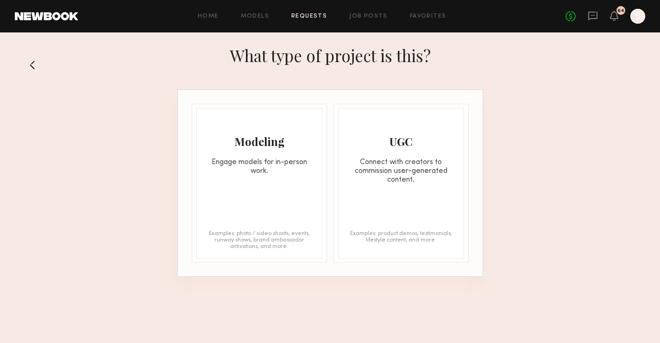
click at [287, 203] on div "Modeling Engage models for in-person work. Examples: photo / video shoots, even…" at bounding box center [260, 183] width 126 height 151
